Goal: Transaction & Acquisition: Book appointment/travel/reservation

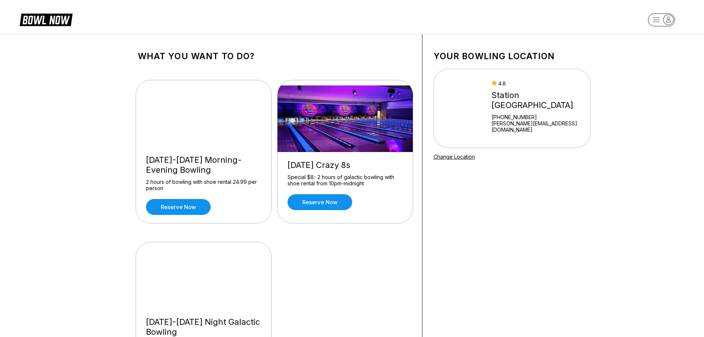
scroll to position [37, 0]
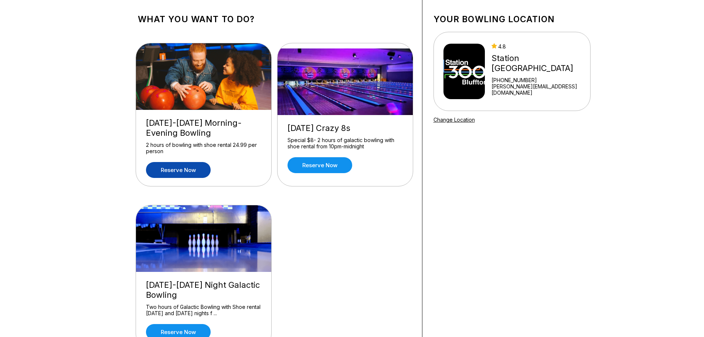
click at [200, 169] on link "Reserve now" at bounding box center [178, 170] width 65 height 16
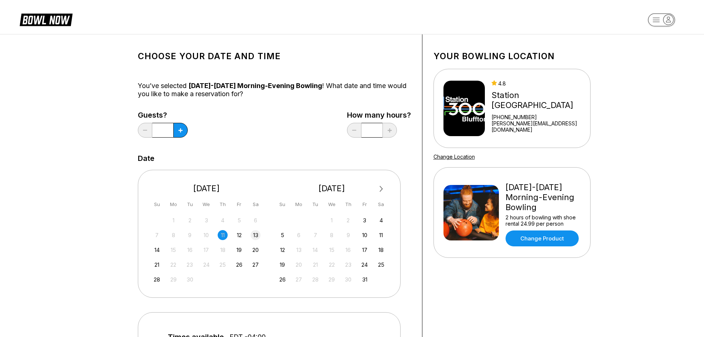
click at [253, 234] on div "13" at bounding box center [256, 235] width 10 height 10
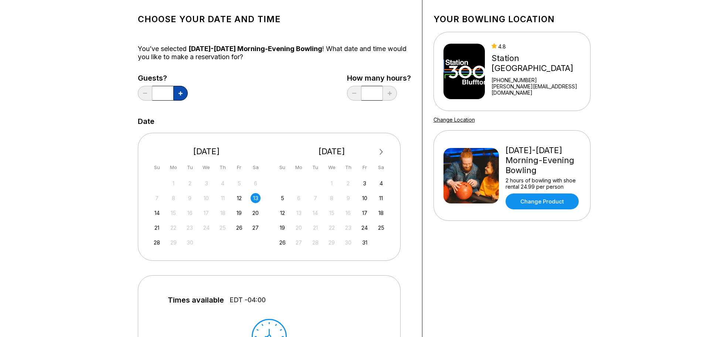
click at [179, 95] on button at bounding box center [180, 93] width 14 height 15
click at [179, 97] on button at bounding box center [180, 93] width 14 height 15
click at [239, 199] on div "12" at bounding box center [239, 198] width 10 height 10
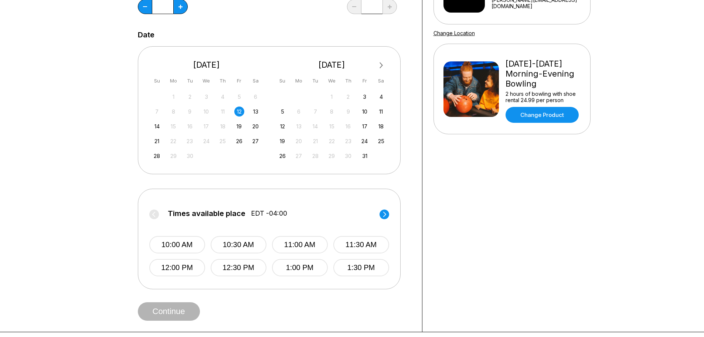
scroll to position [111, 0]
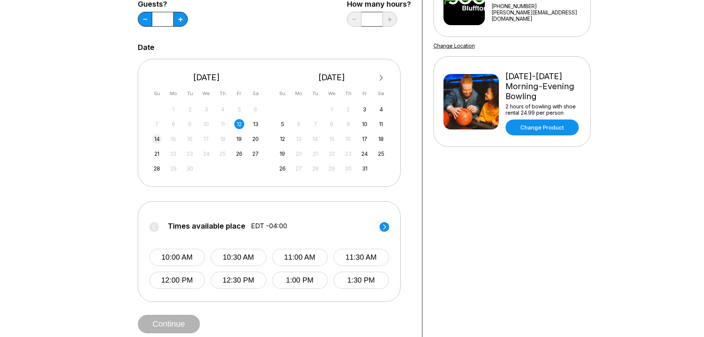
click at [158, 139] on div "14" at bounding box center [157, 139] width 10 height 10
click at [255, 122] on div "13" at bounding box center [256, 124] width 10 height 10
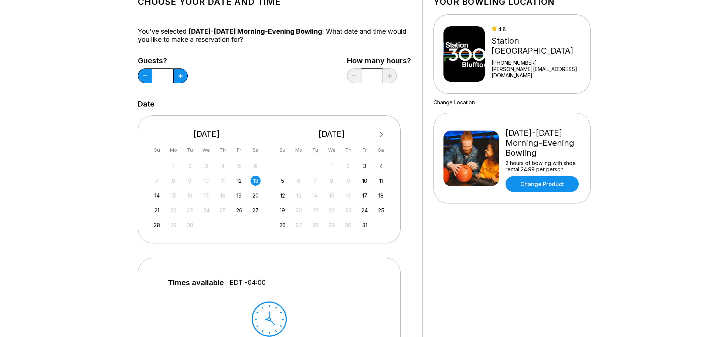
scroll to position [37, 0]
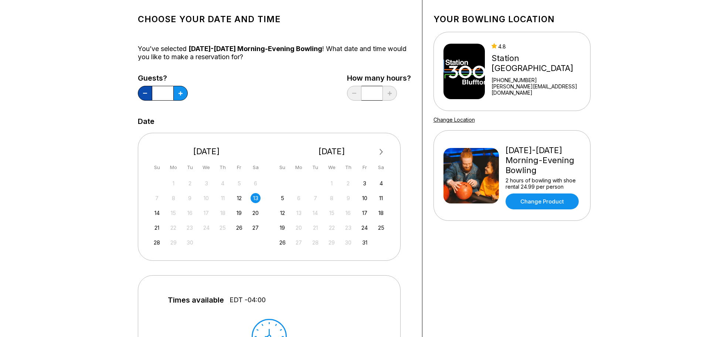
click at [146, 92] on button at bounding box center [145, 93] width 14 height 15
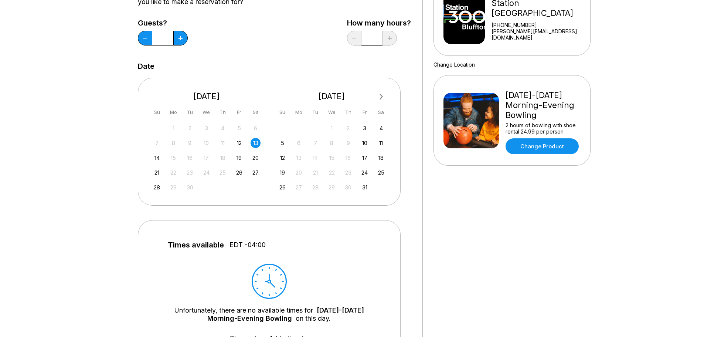
scroll to position [74, 0]
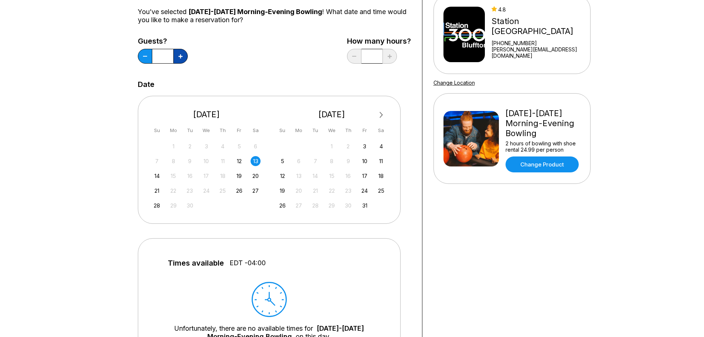
click at [184, 59] on button at bounding box center [180, 56] width 14 height 15
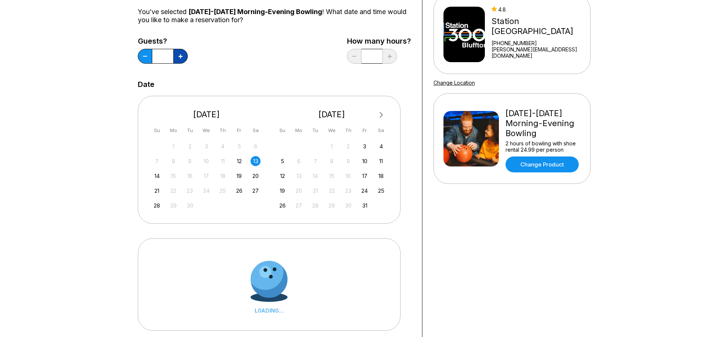
click at [184, 59] on button at bounding box center [180, 56] width 14 height 15
type input "*"
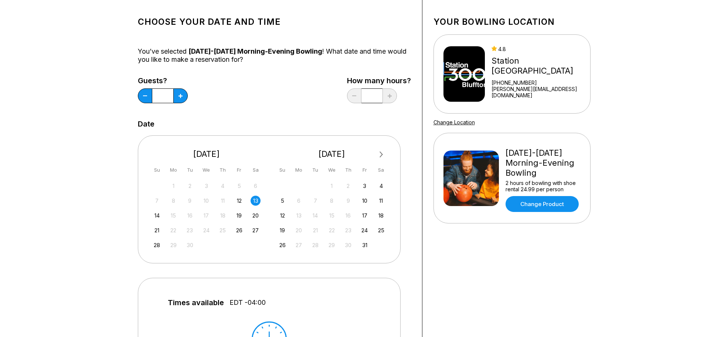
scroll to position [0, 0]
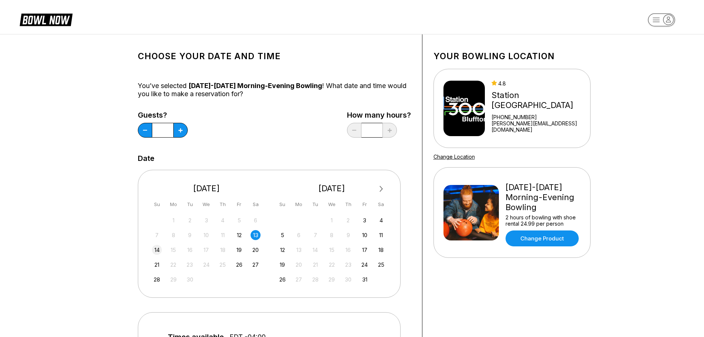
click at [156, 252] on div "14" at bounding box center [157, 250] width 10 height 10
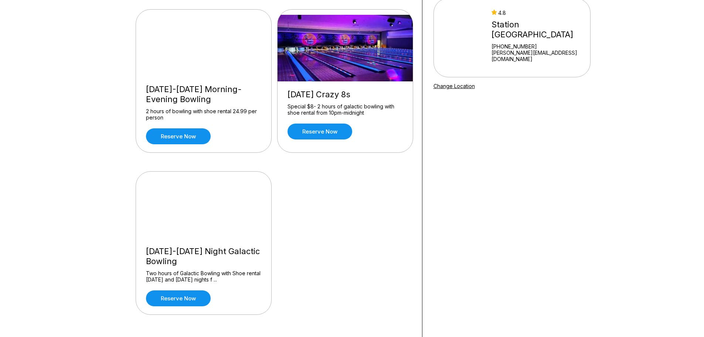
scroll to position [74, 0]
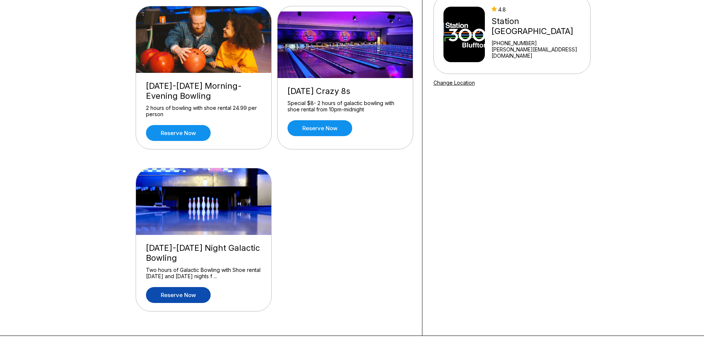
click at [182, 293] on link "Reserve now" at bounding box center [178, 295] width 65 height 16
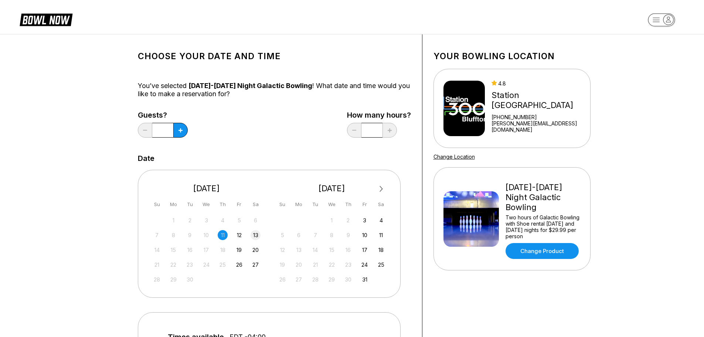
click at [253, 232] on div "13" at bounding box center [256, 235] width 10 height 10
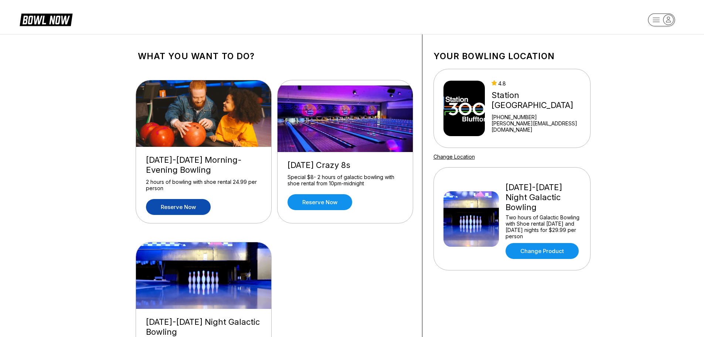
click at [181, 208] on link "Reserve now" at bounding box center [178, 207] width 65 height 16
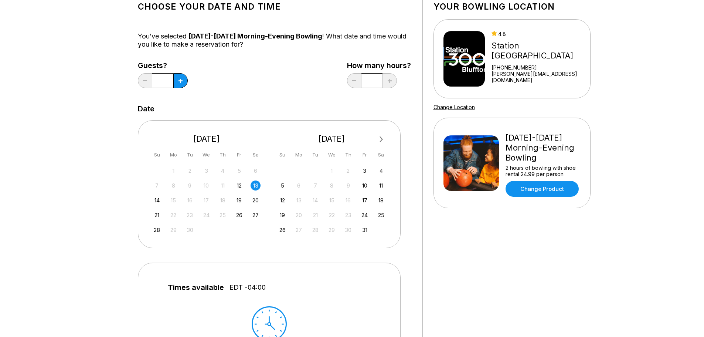
scroll to position [37, 0]
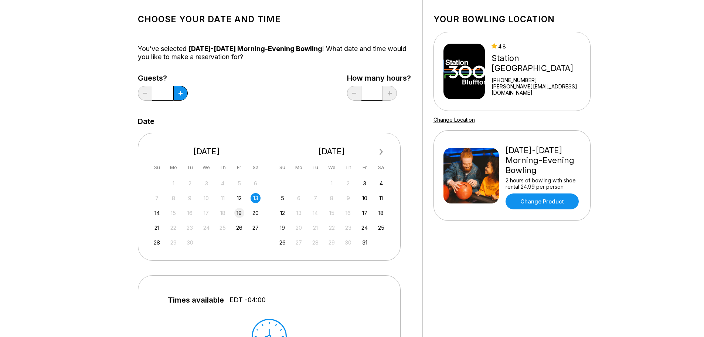
click at [236, 209] on div "19" at bounding box center [239, 213] width 10 height 10
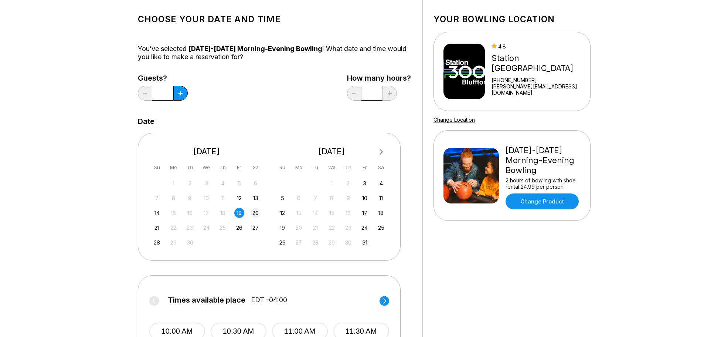
click at [253, 211] on div "20" at bounding box center [256, 213] width 10 height 10
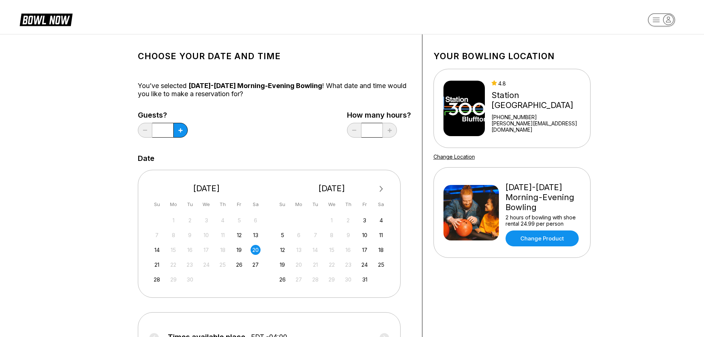
scroll to position [74, 0]
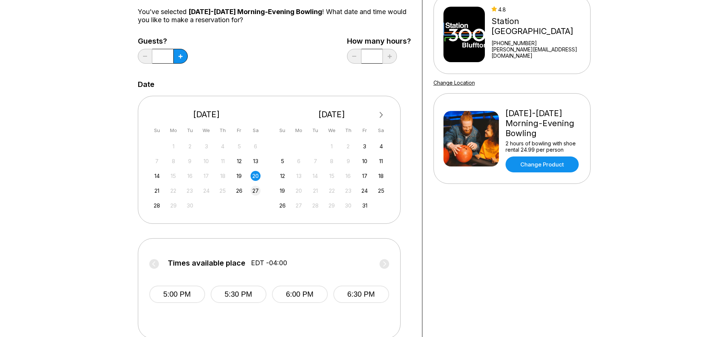
click at [255, 194] on div "27" at bounding box center [256, 191] width 10 height 10
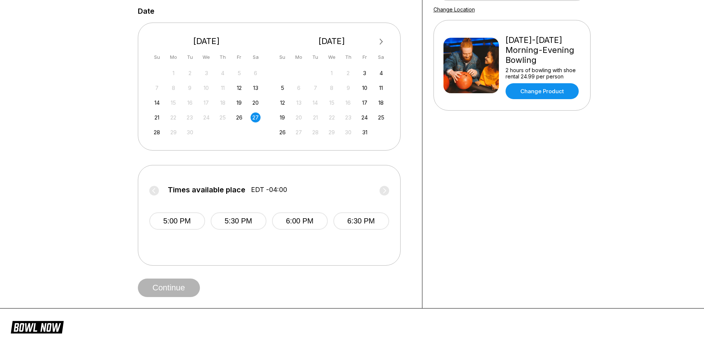
scroll to position [148, 0]
click at [149, 187] on div "Times available place EDT -04:00 5:00 PM 5:30 PM 6:00 PM 6:30 PM" at bounding box center [269, 214] width 263 height 101
click at [159, 191] on label "Times available place EDT -04:00" at bounding box center [269, 191] width 240 height 12
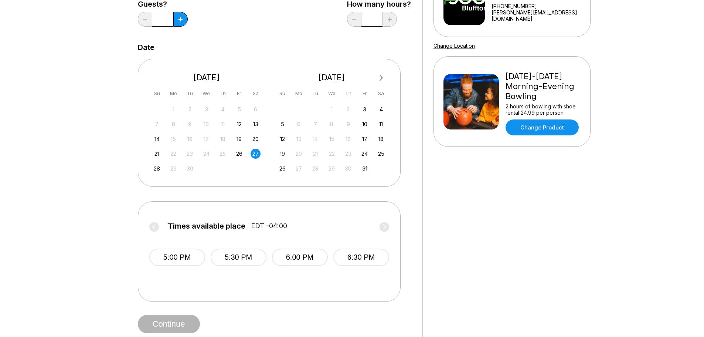
scroll to position [74, 0]
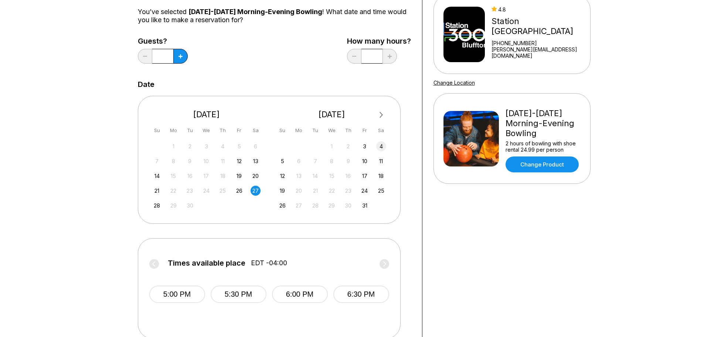
click at [381, 146] on div "4" at bounding box center [381, 146] width 10 height 10
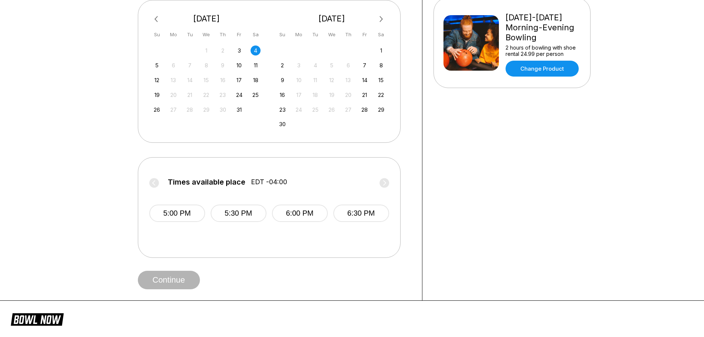
scroll to position [148, 0]
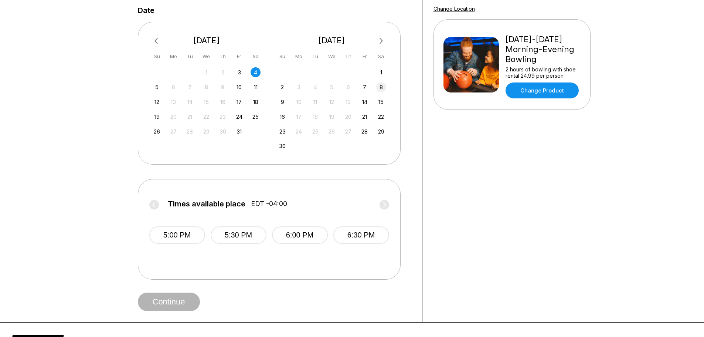
click at [382, 87] on div "8" at bounding box center [381, 87] width 10 height 10
click at [158, 40] on span "Previous Month" at bounding box center [158, 41] width 0 height 9
click at [255, 75] on div "4" at bounding box center [256, 72] width 10 height 10
click at [257, 86] on div "11" at bounding box center [256, 87] width 10 height 10
click at [257, 101] on div "18" at bounding box center [256, 102] width 10 height 10
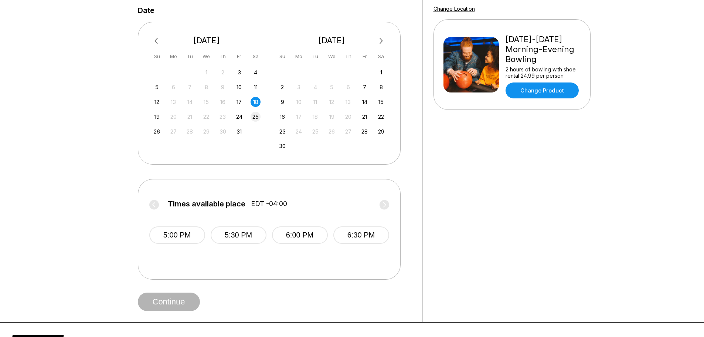
click at [255, 116] on div "25" at bounding box center [256, 117] width 10 height 10
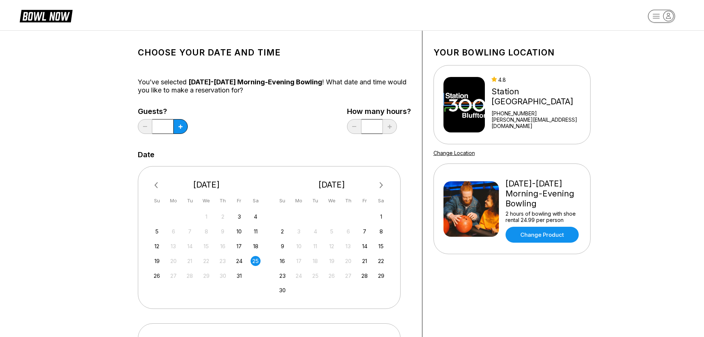
scroll to position [0, 0]
